Goal: Task Accomplishment & Management: Use online tool/utility

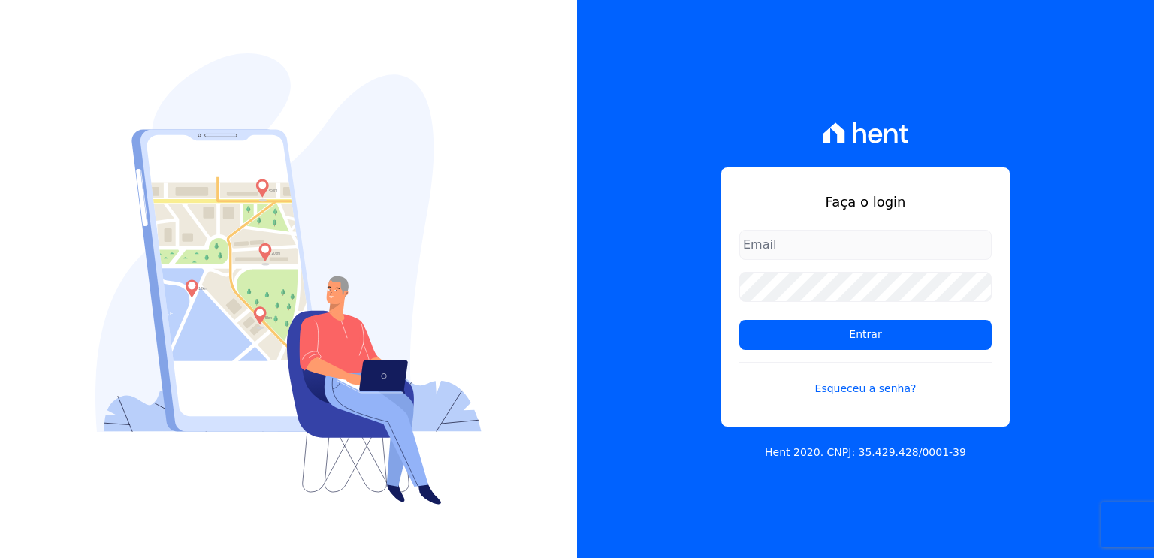
click at [871, 241] on input "email" at bounding box center [865, 245] width 252 height 30
type input "leonardo.oliveira@oliveirainc.com.br"
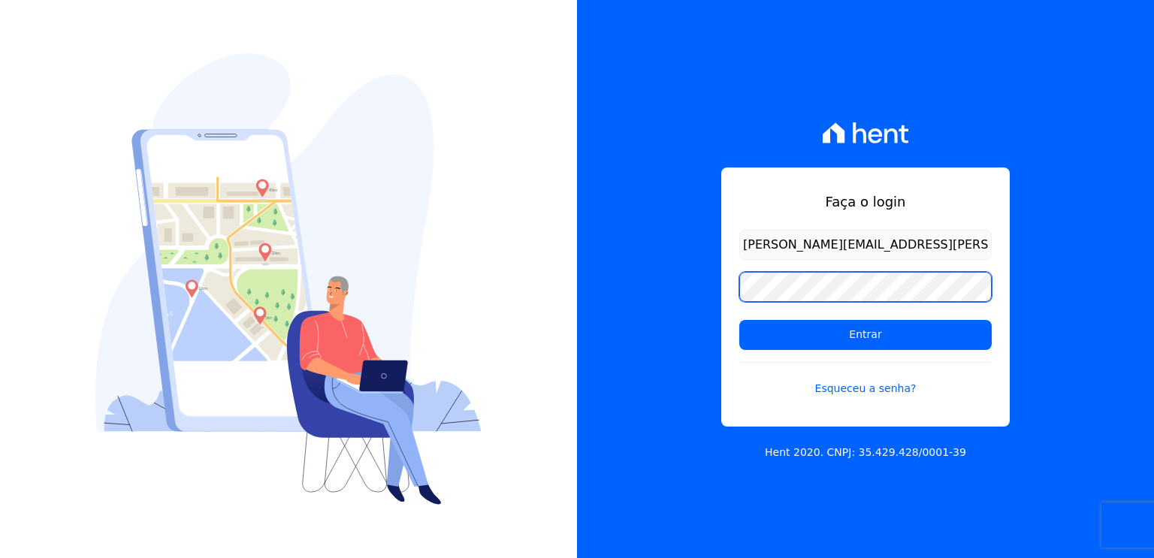
click at [739, 320] on input "Entrar" at bounding box center [865, 335] width 252 height 30
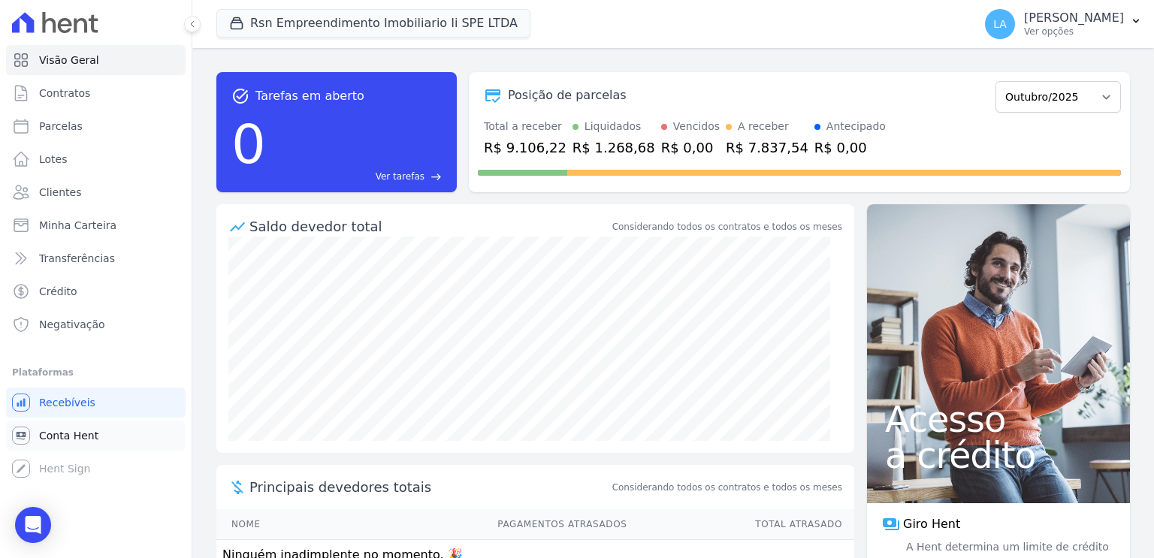
click at [72, 430] on span "Conta Hent" at bounding box center [68, 435] width 59 height 15
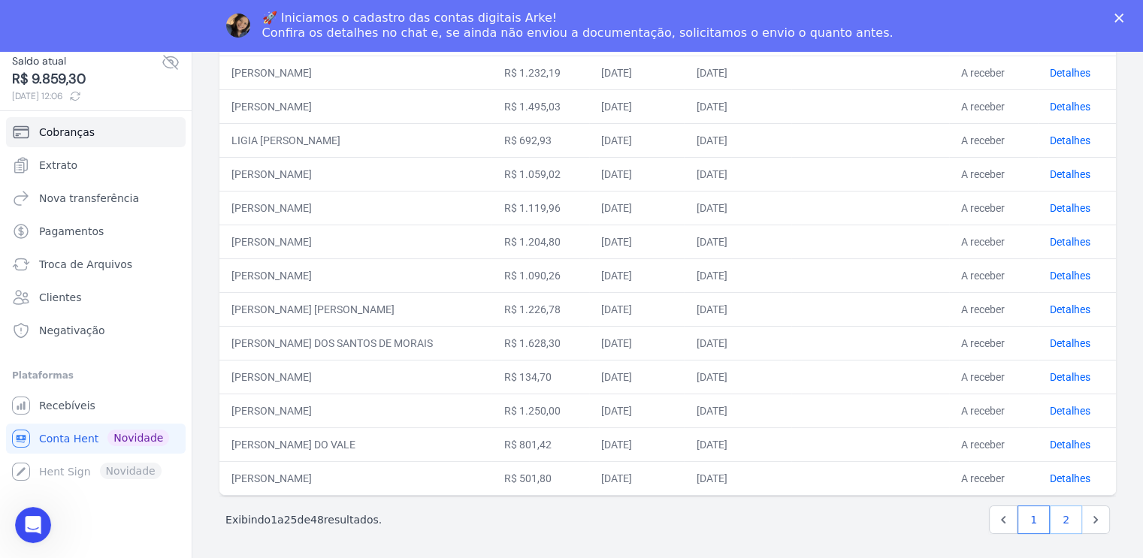
click at [1052, 511] on link "2" at bounding box center [1065, 520] width 32 height 29
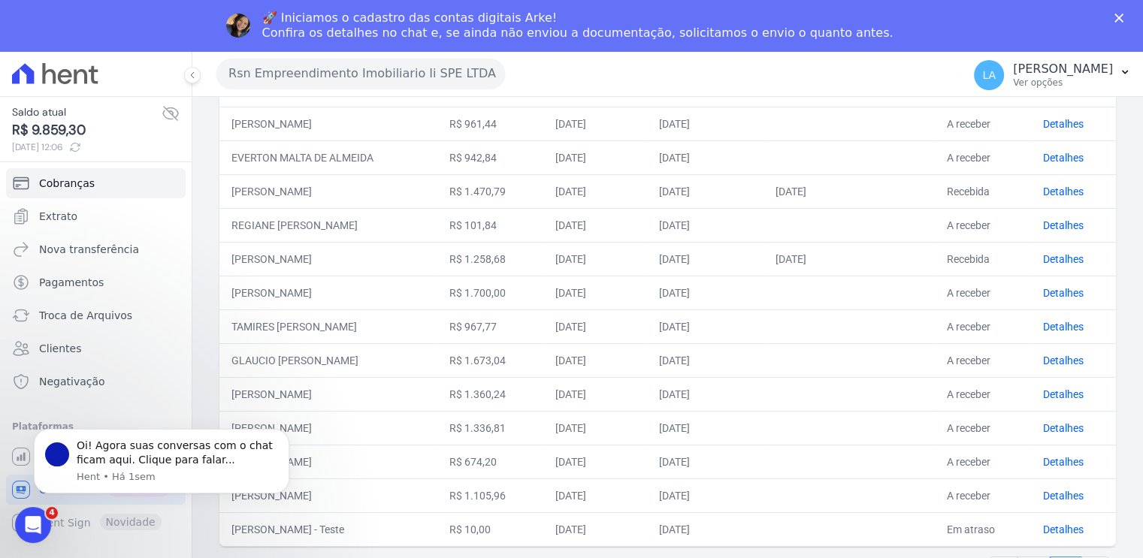
click at [362, 453] on td "[PERSON_NAME]" at bounding box center [328, 462] width 218 height 34
click at [1070, 456] on link "Detalhes" at bounding box center [1063, 462] width 41 height 12
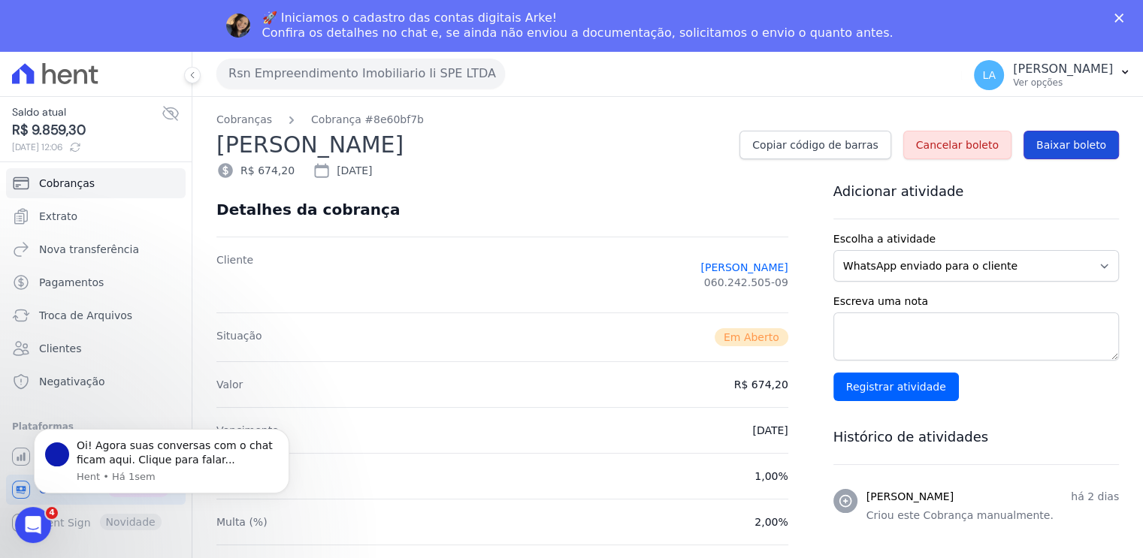
click at [1070, 146] on span "Baixar boleto" at bounding box center [1071, 144] width 70 height 15
